Goal: Information Seeking & Learning: Check status

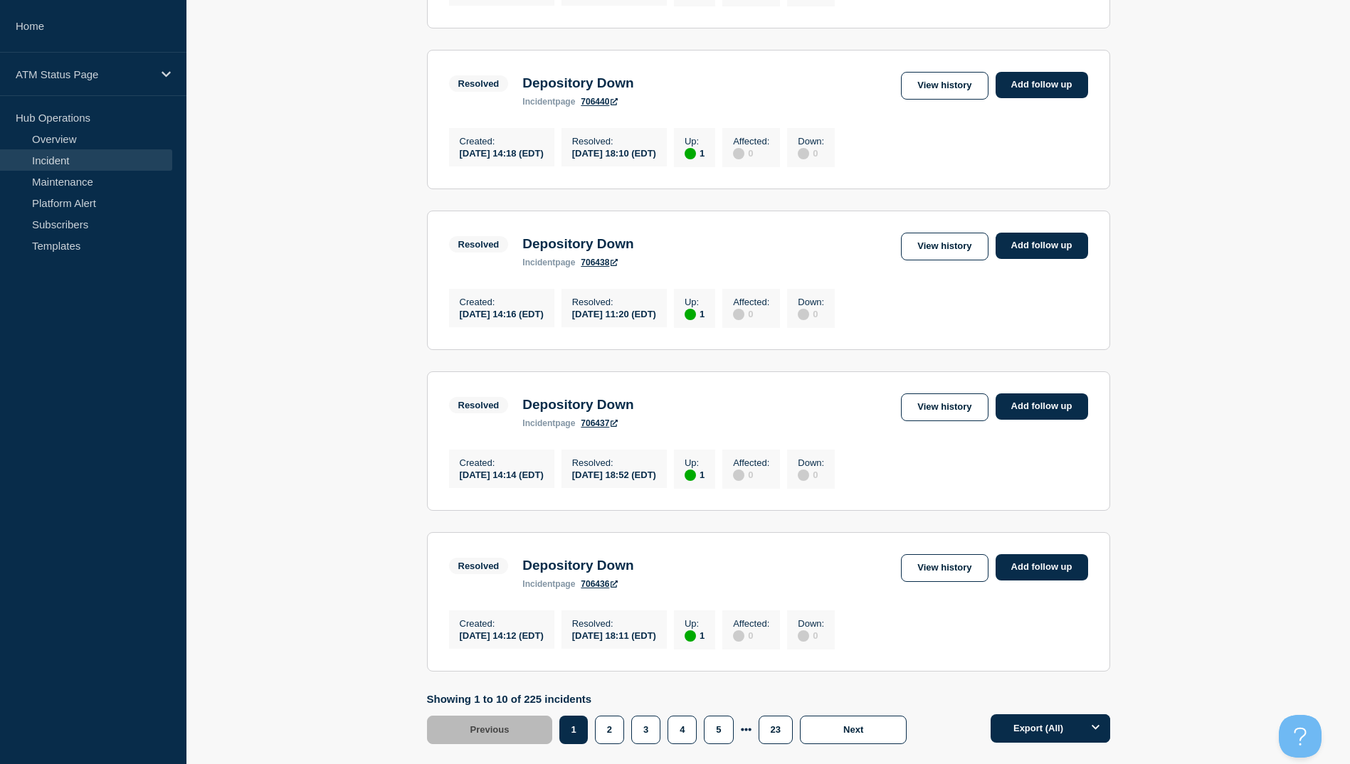
scroll to position [1368, 0]
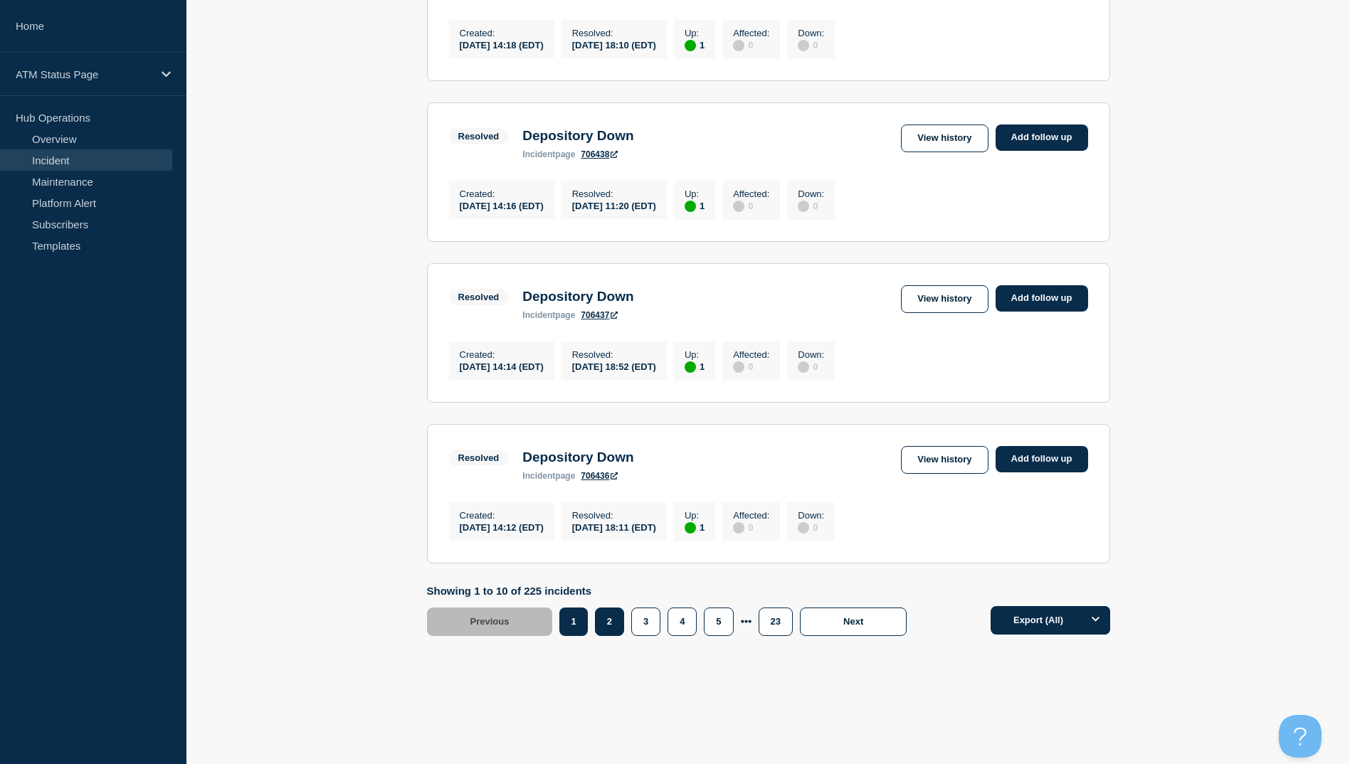
click at [616, 618] on button "2" at bounding box center [609, 622] width 29 height 28
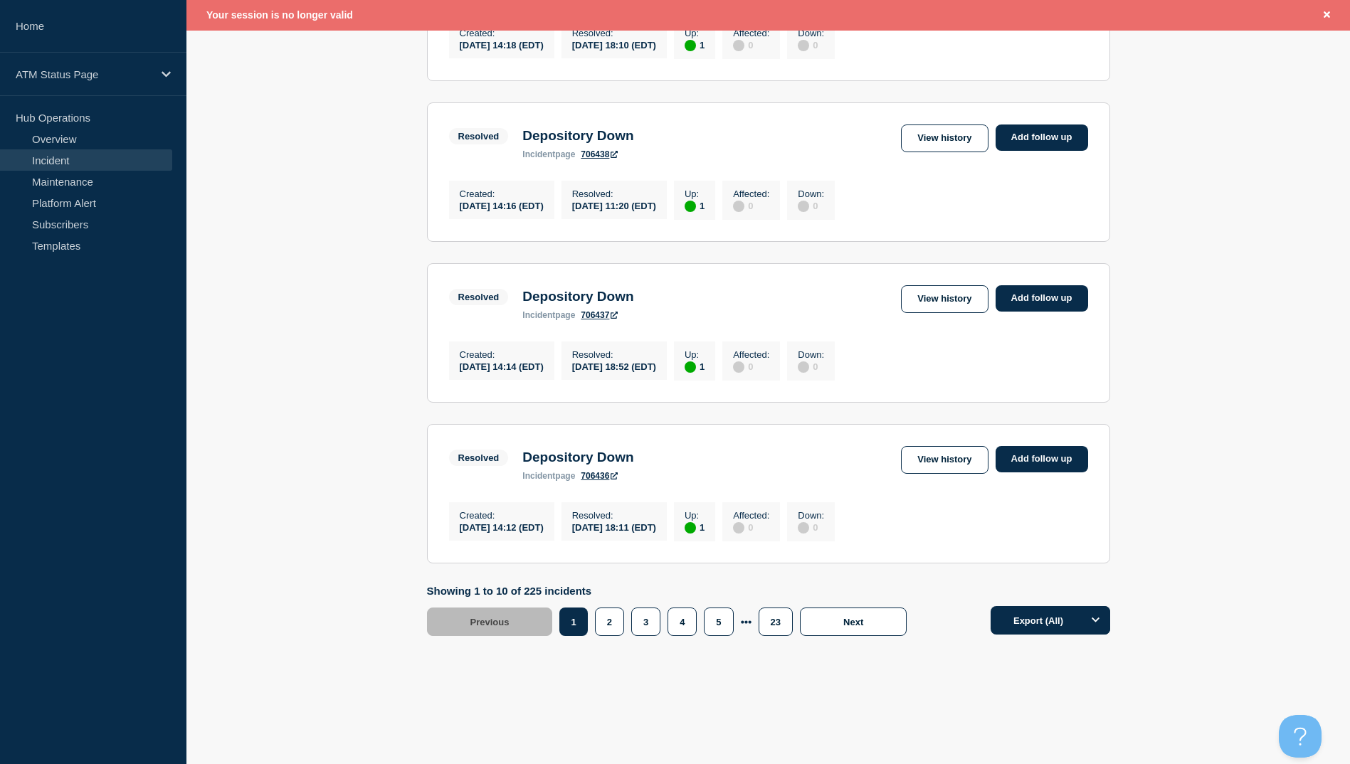
scroll to position [1398, 0]
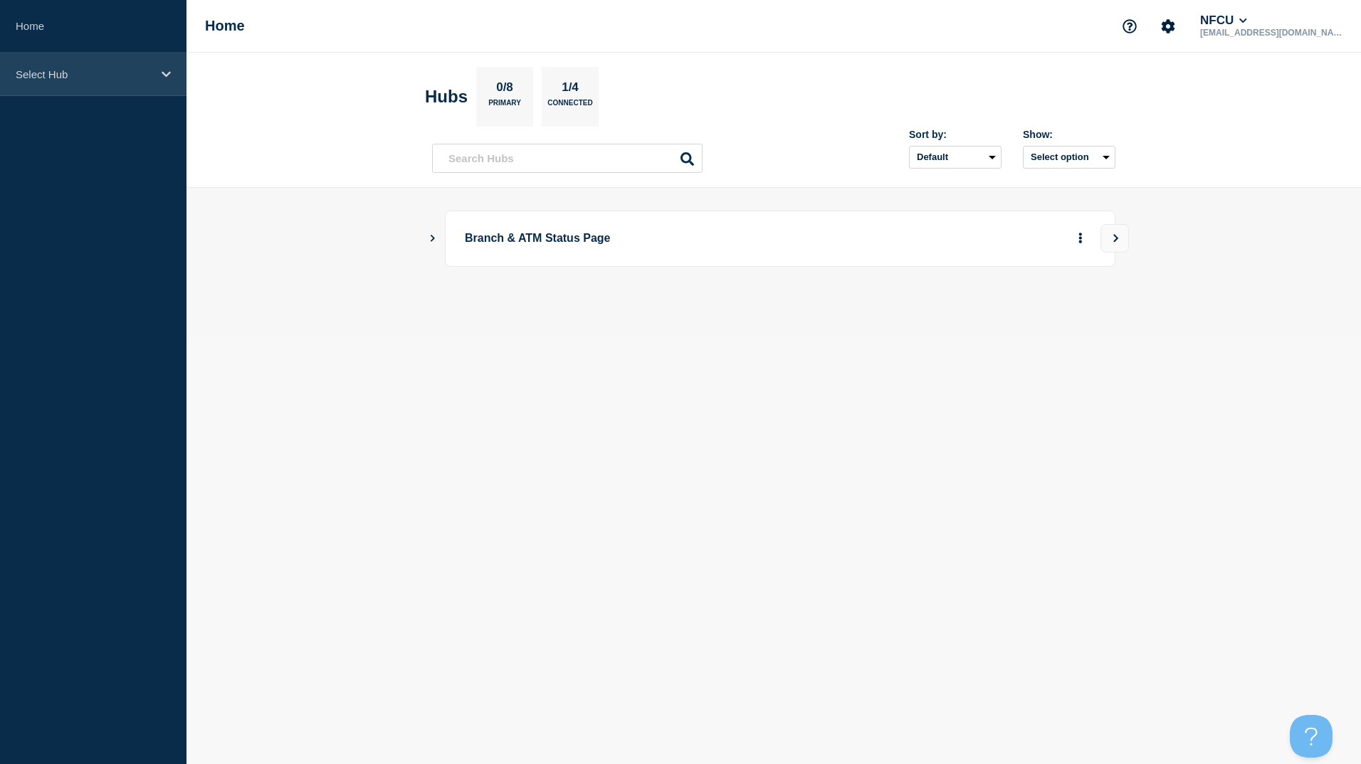
click at [142, 78] on p "Select Hub" at bounding box center [84, 74] width 137 height 12
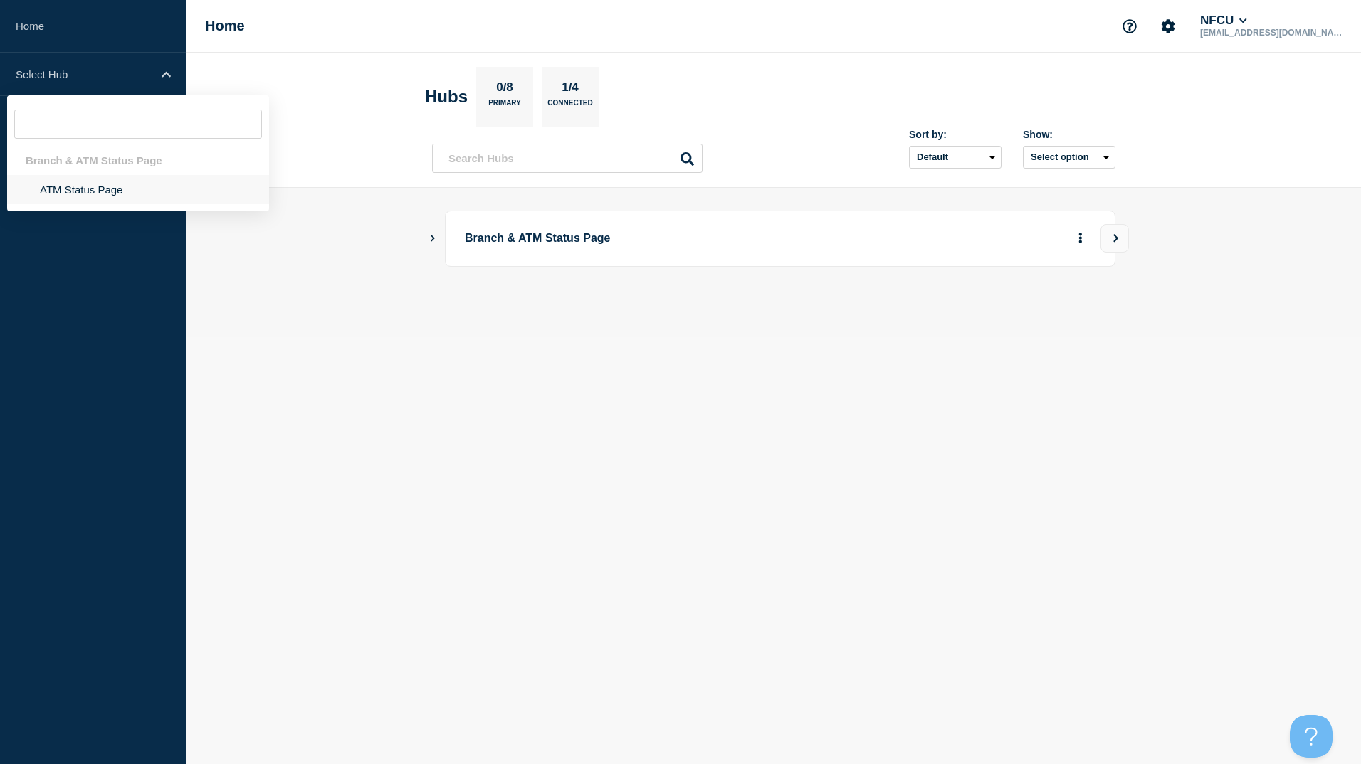
click at [81, 190] on li "ATM Status Page" at bounding box center [138, 189] width 262 height 29
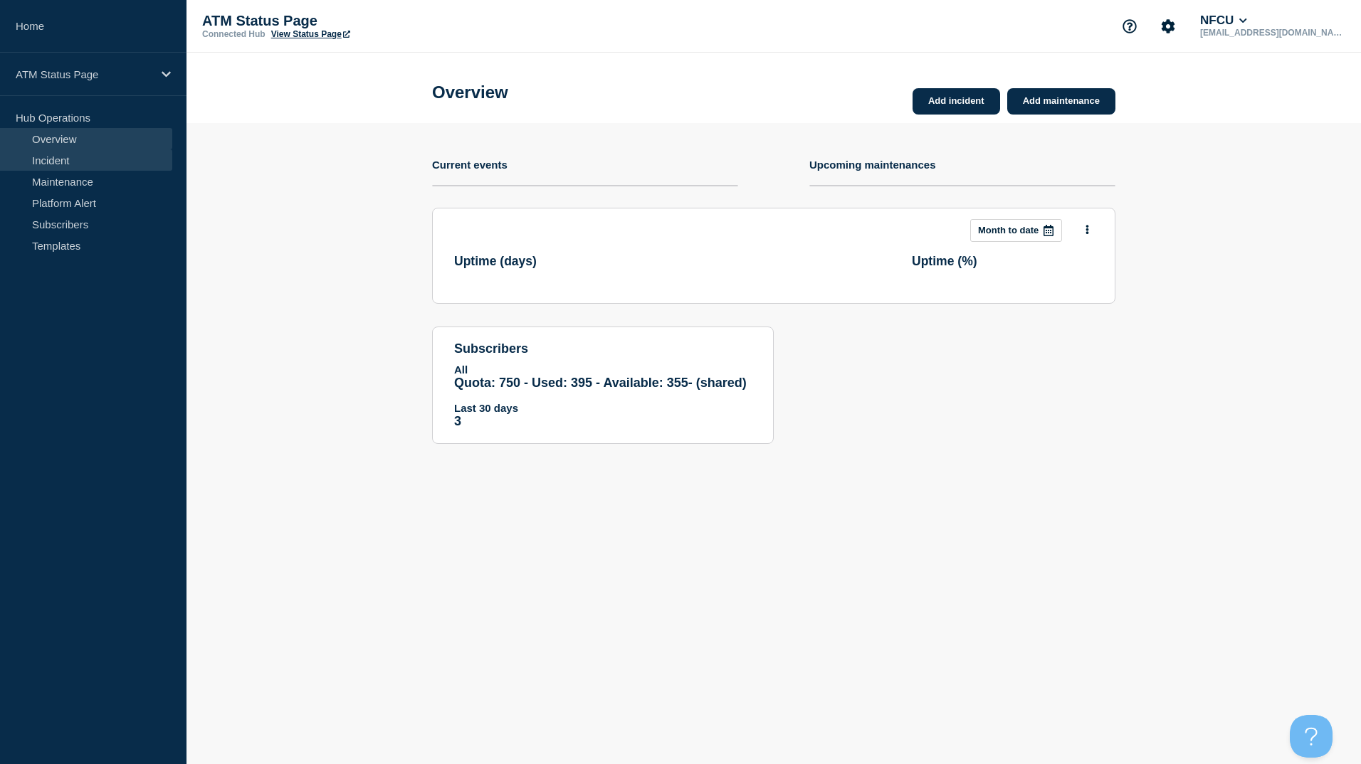
click at [83, 157] on link "Incident" at bounding box center [86, 159] width 172 height 21
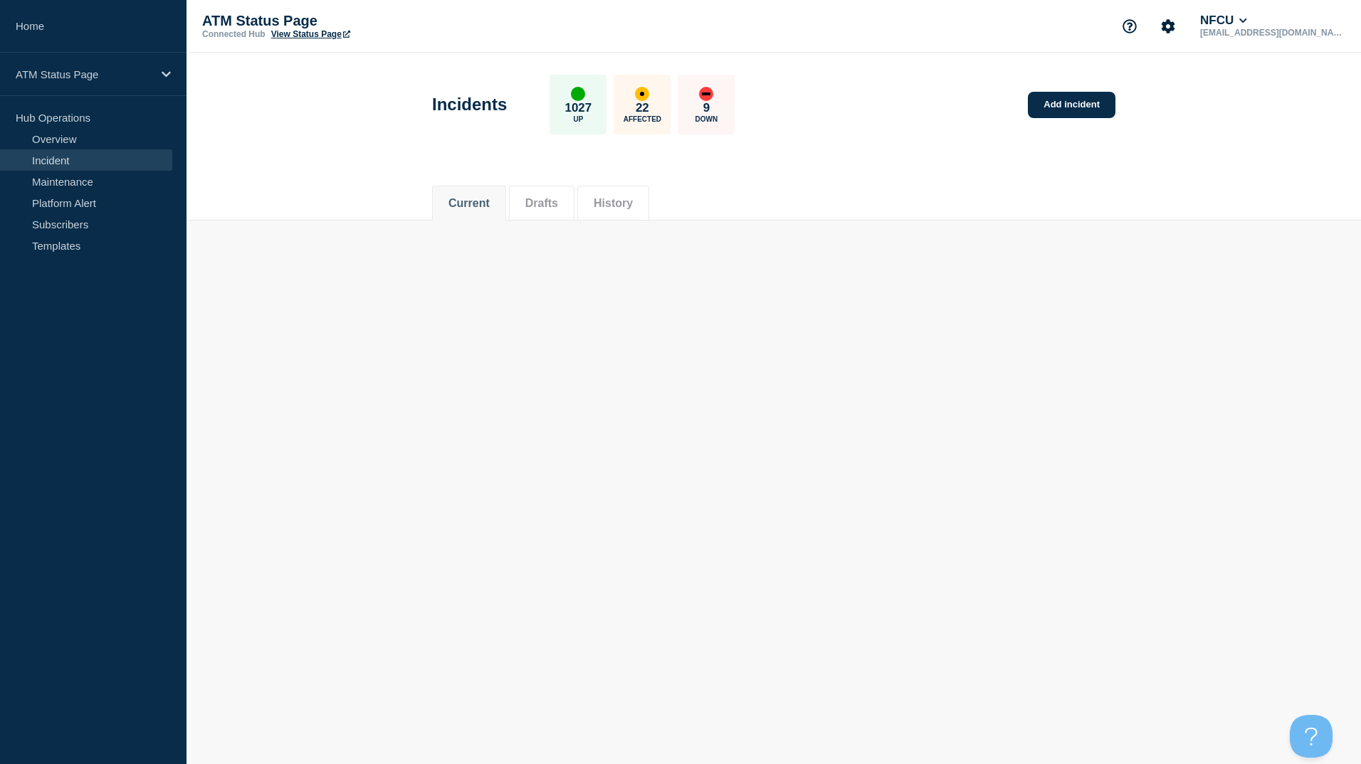
click at [624, 197] on button "History" at bounding box center [612, 203] width 39 height 13
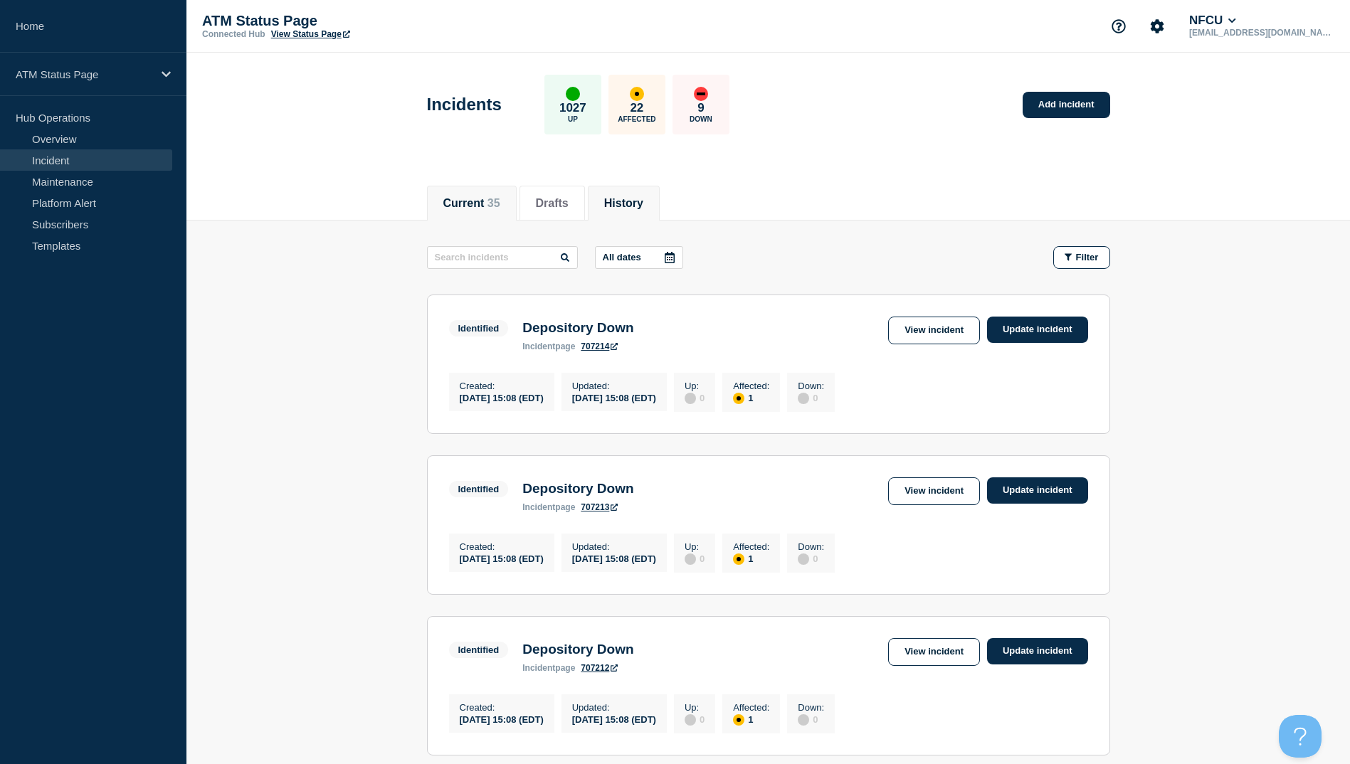
click at [643, 205] on button "History" at bounding box center [623, 203] width 39 height 13
click at [670, 255] on icon at bounding box center [670, 257] width 10 height 11
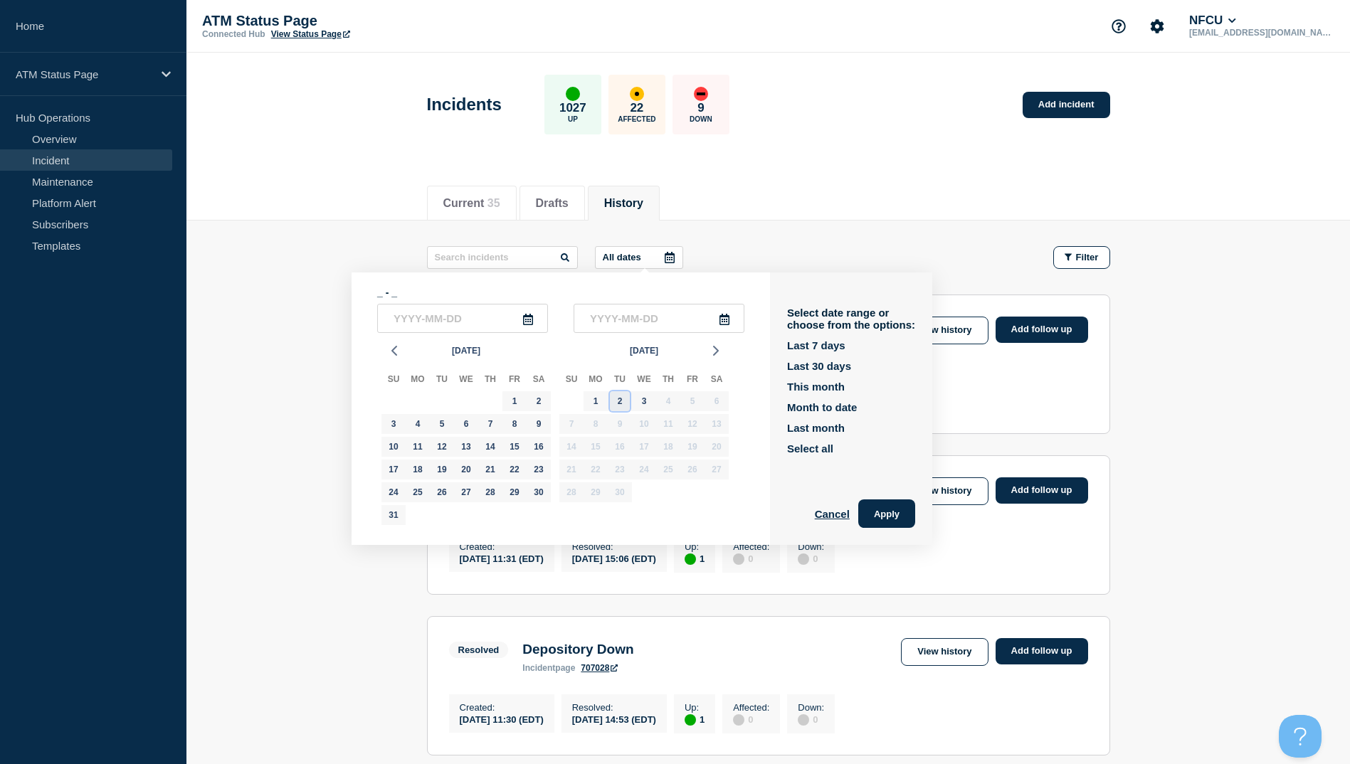
click at [620, 407] on div "2" at bounding box center [620, 401] width 20 height 20
type input "[DATE]"
click at [620, 407] on div "2" at bounding box center [620, 401] width 20 height 20
type input "[DATE]"
click at [912, 512] on button "Apply" at bounding box center [886, 514] width 57 height 28
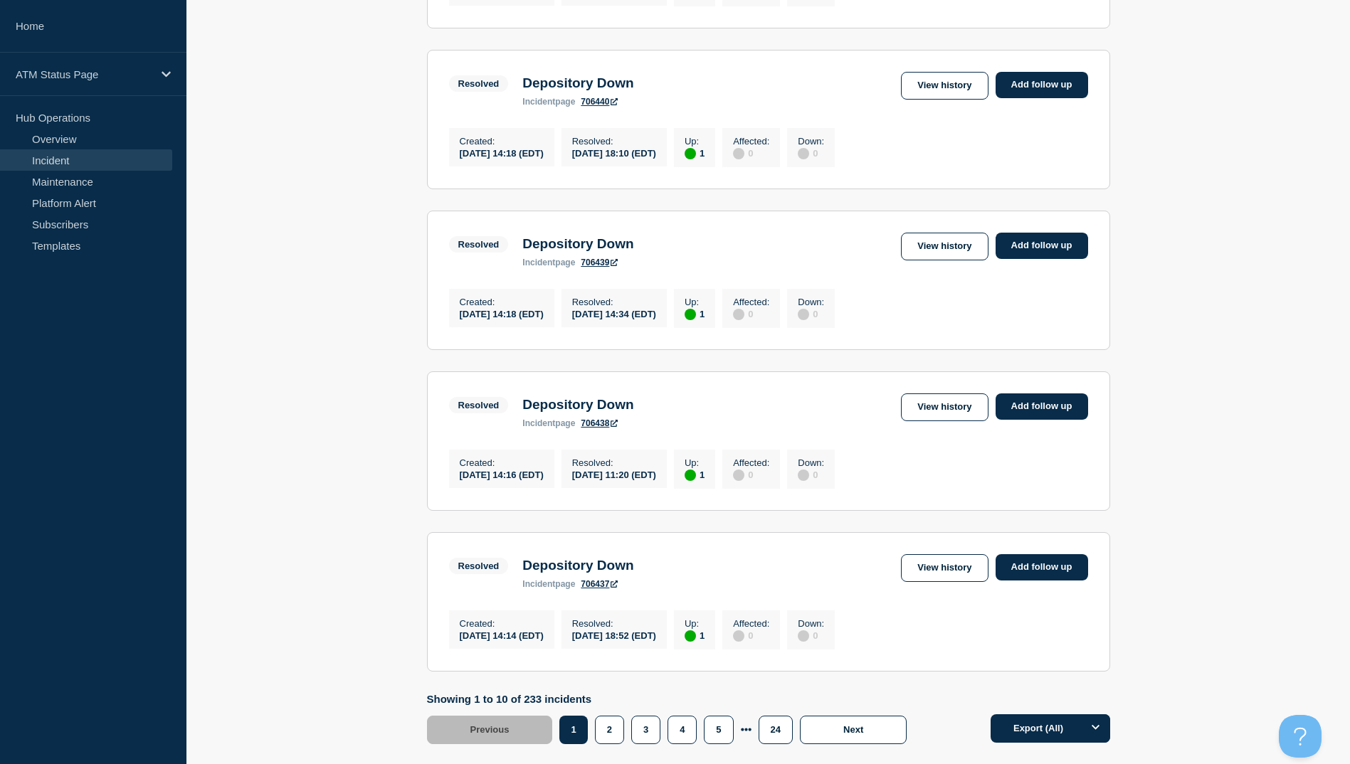
scroll to position [1368, 0]
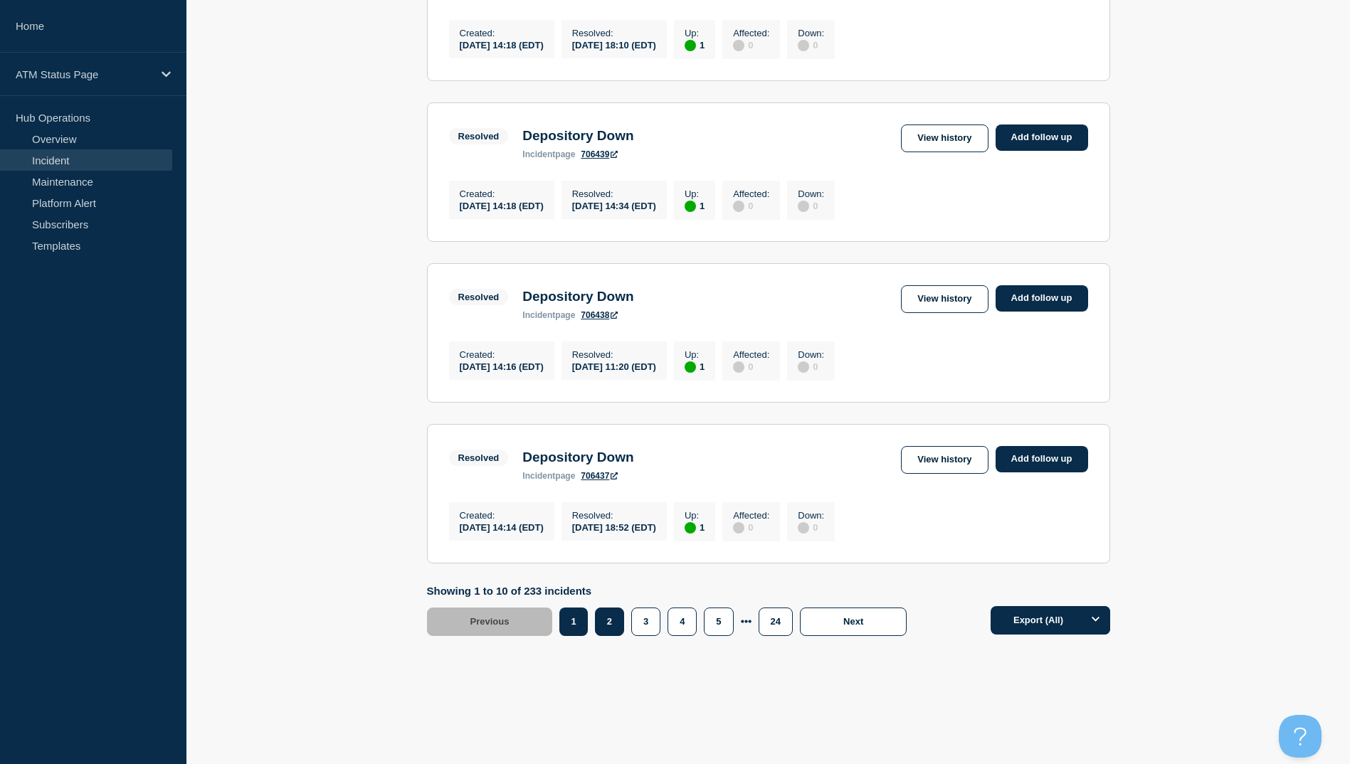
click at [614, 625] on button "2" at bounding box center [609, 622] width 29 height 28
click at [654, 621] on button "3" at bounding box center [645, 622] width 29 height 28
click at [679, 623] on button "4" at bounding box center [681, 622] width 29 height 28
click at [716, 621] on button "5" at bounding box center [718, 622] width 29 height 28
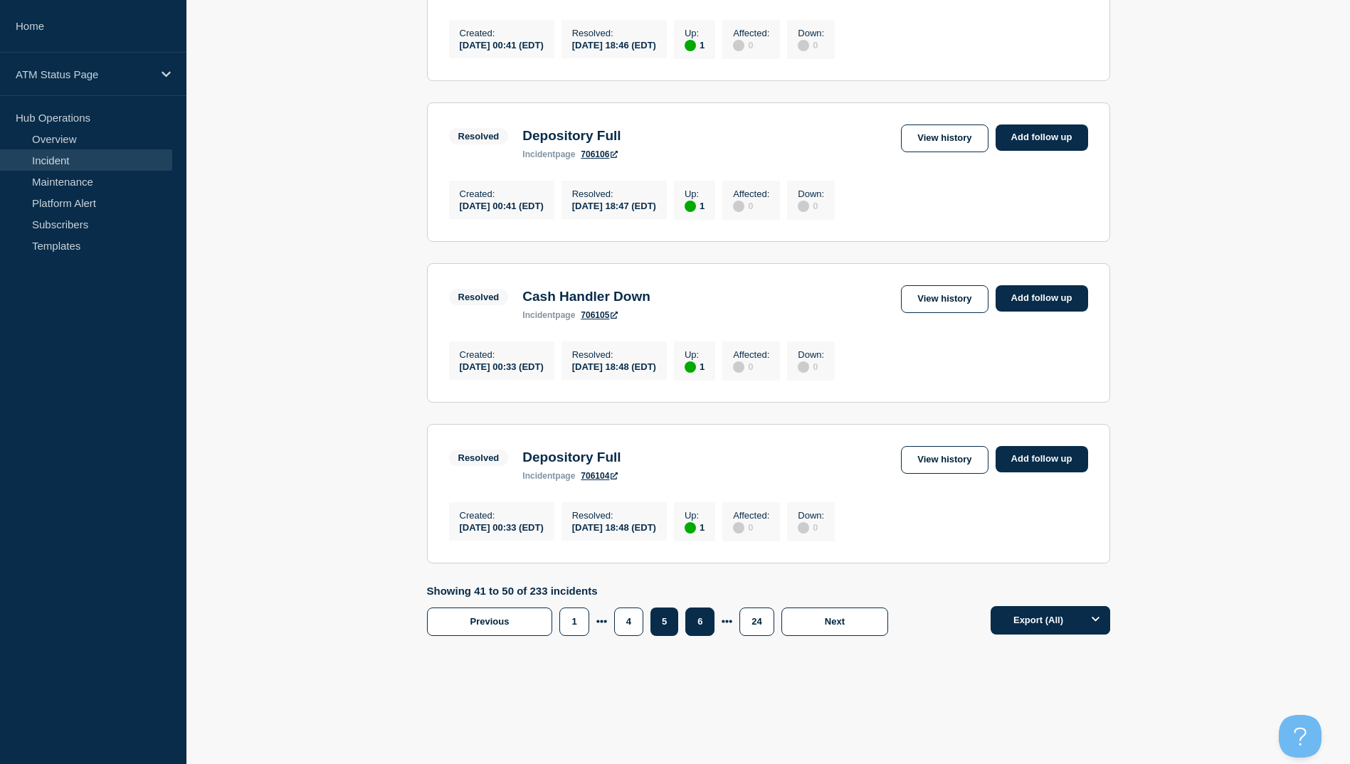
click at [704, 618] on button "6" at bounding box center [699, 622] width 29 height 28
click at [708, 622] on button "7" at bounding box center [699, 622] width 29 height 28
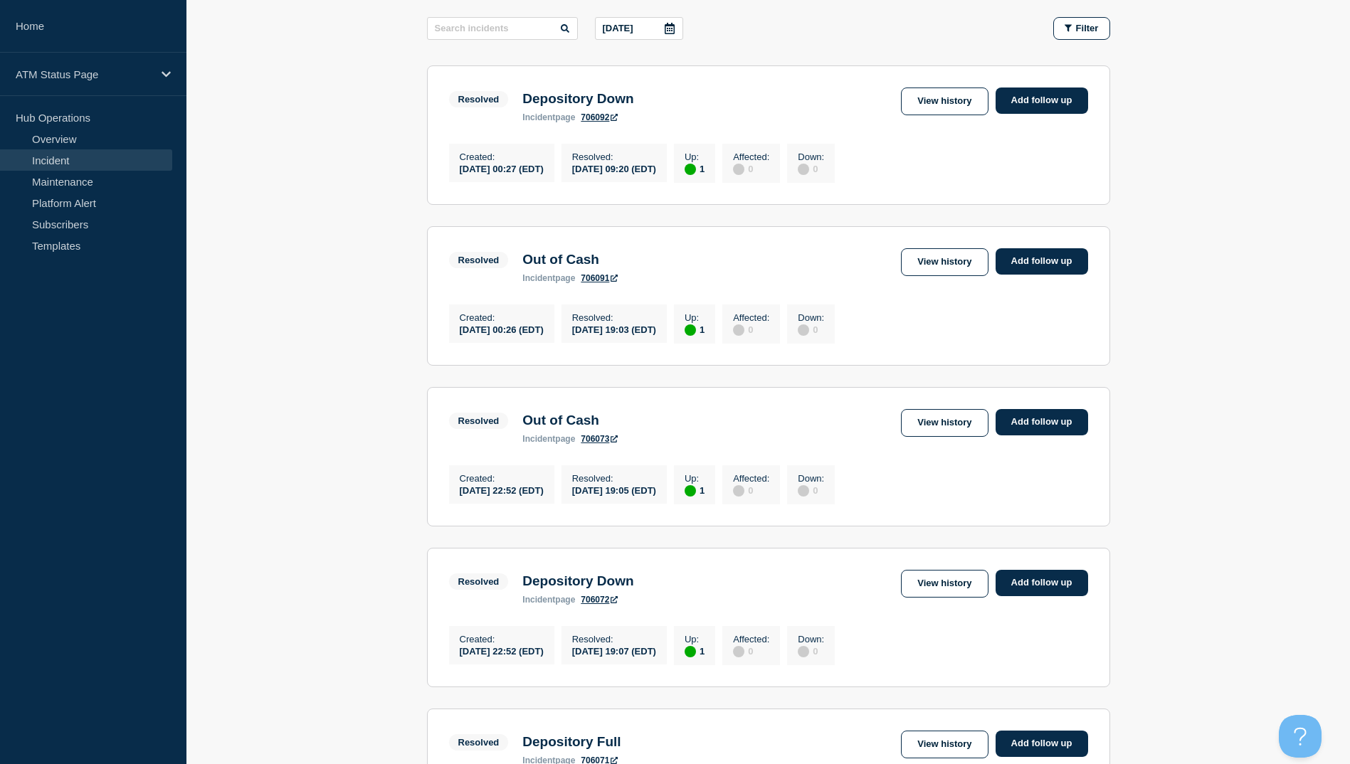
scroll to position [158, 0]
